Goal: Use online tool/utility: Utilize a website feature to perform a specific function

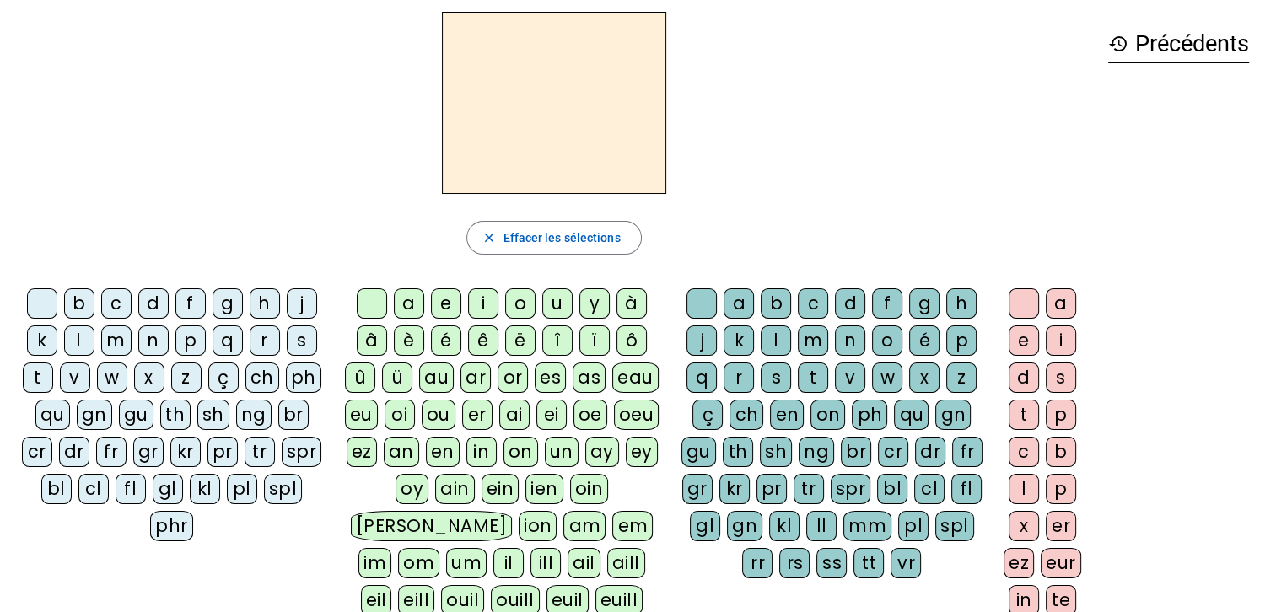
scroll to position [61, 0]
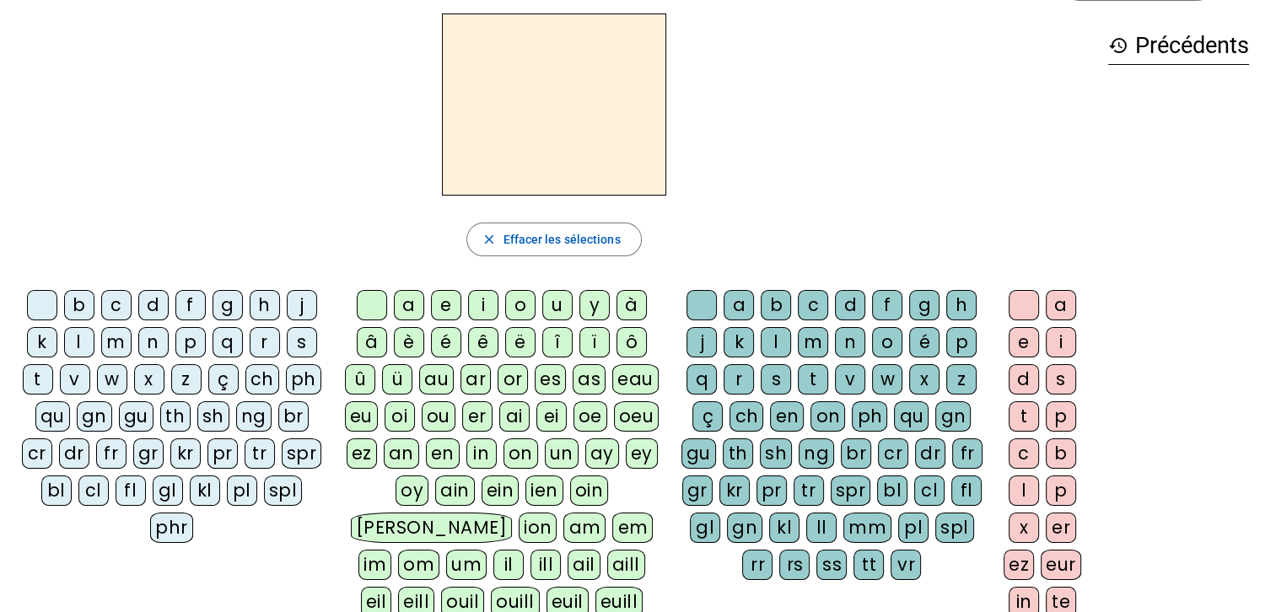
click at [188, 376] on div "z" at bounding box center [186, 379] width 30 height 30
click at [521, 297] on div "o" at bounding box center [520, 305] width 30 height 30
click at [888, 344] on div "o" at bounding box center [887, 342] width 30 height 30
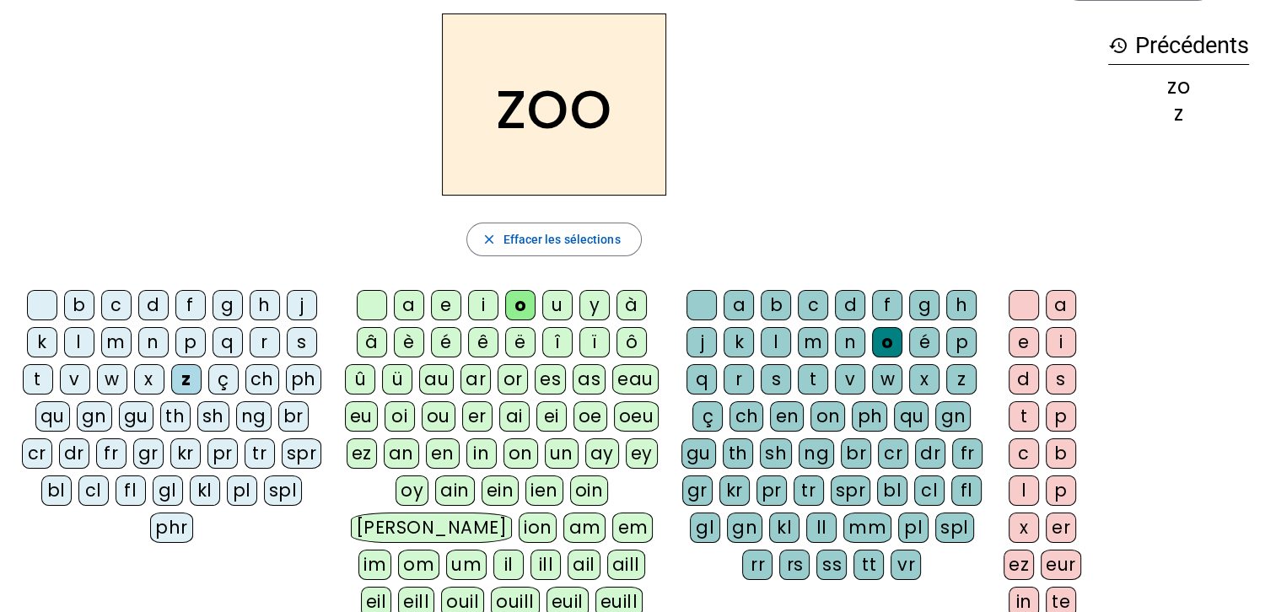
click at [924, 336] on div "é" at bounding box center [924, 342] width 30 height 30
click at [148, 340] on div "n" at bounding box center [153, 342] width 30 height 30
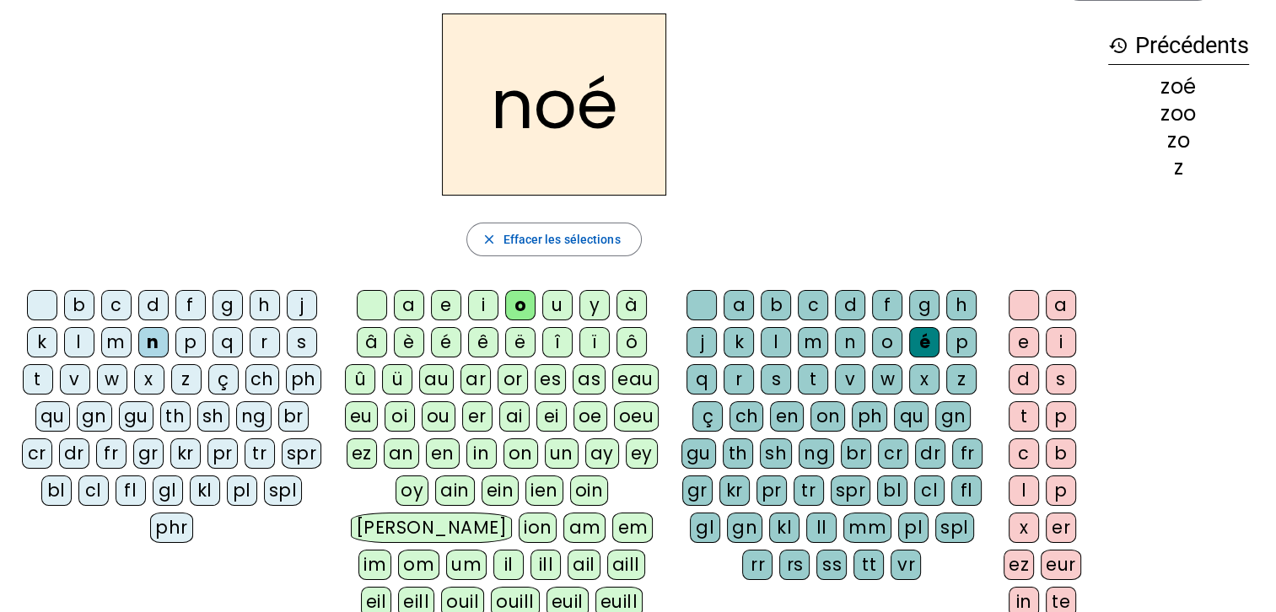
click at [733, 307] on div "a" at bounding box center [739, 305] width 30 height 30
click at [80, 303] on div "b" at bounding box center [79, 305] width 30 height 30
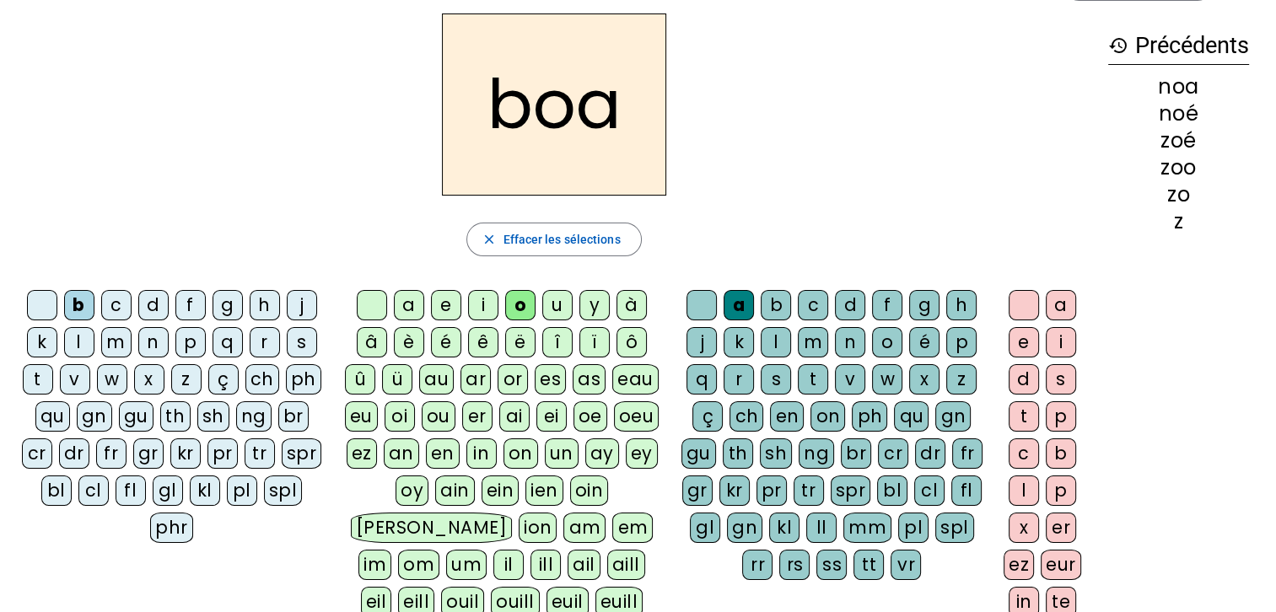
click at [372, 310] on div at bounding box center [372, 305] width 30 height 30
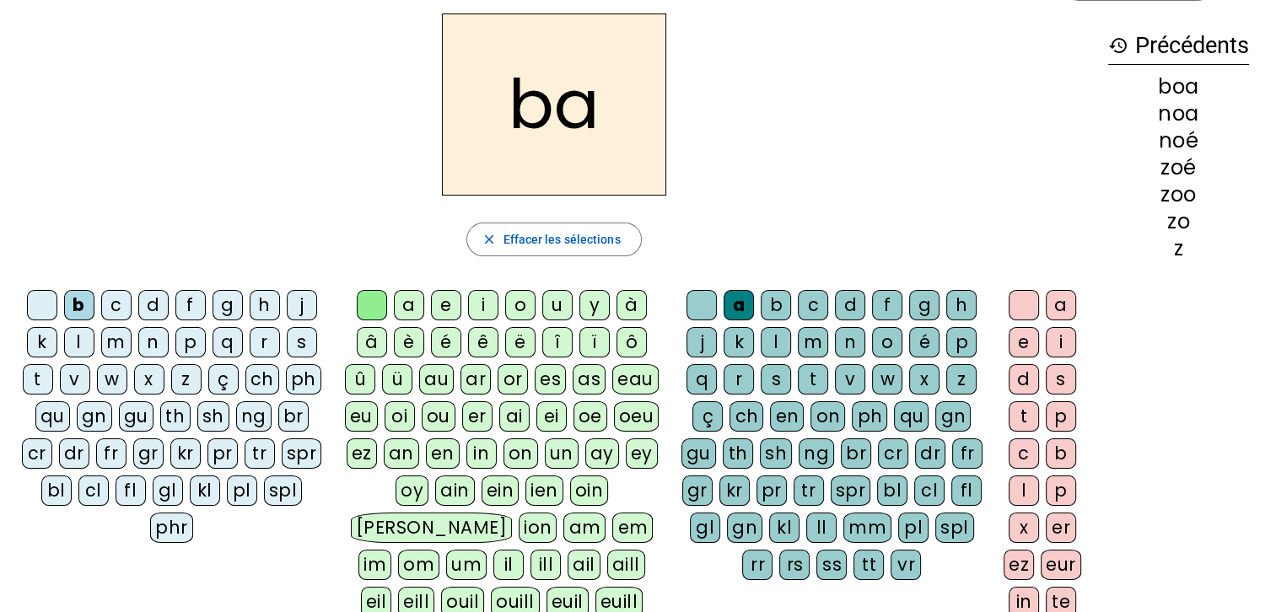
click at [57, 489] on div "bl" at bounding box center [56, 491] width 30 height 30
click at [918, 347] on div "é" at bounding box center [924, 342] width 30 height 30
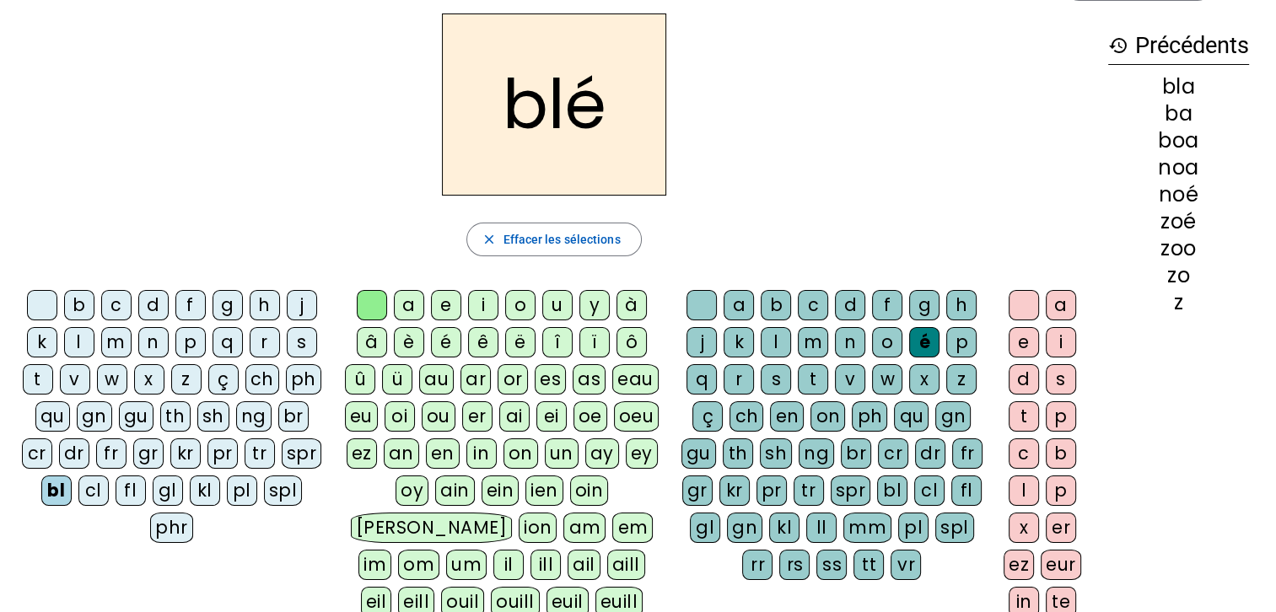
click at [94, 489] on div "cl" at bounding box center [93, 491] width 30 height 30
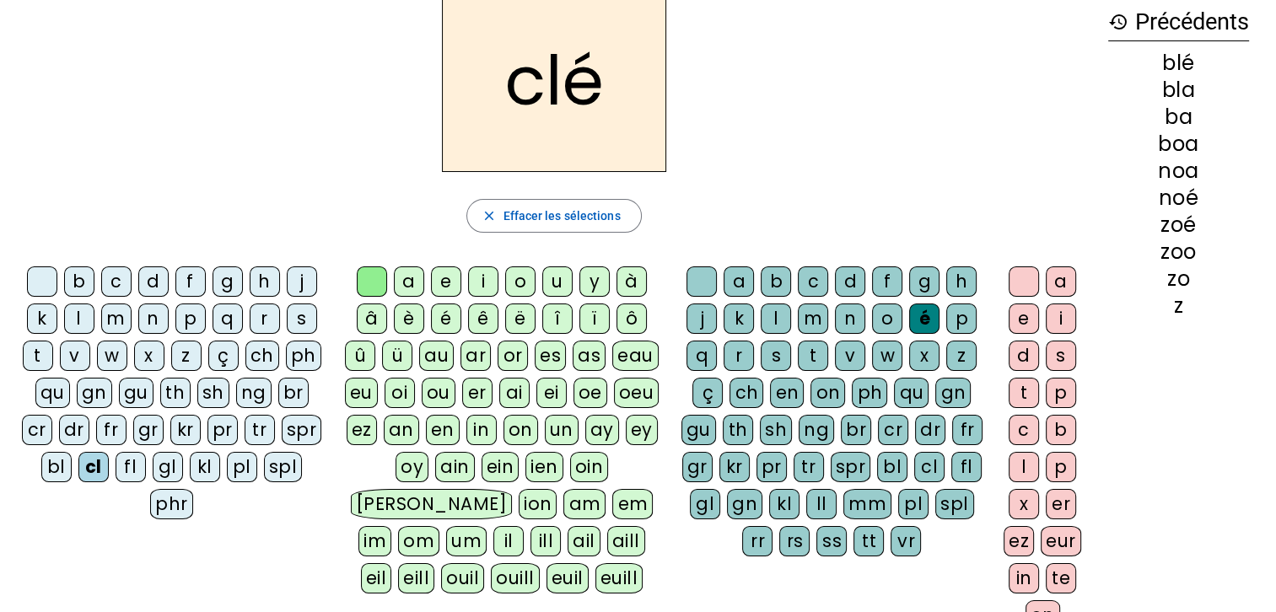
scroll to position [98, 0]
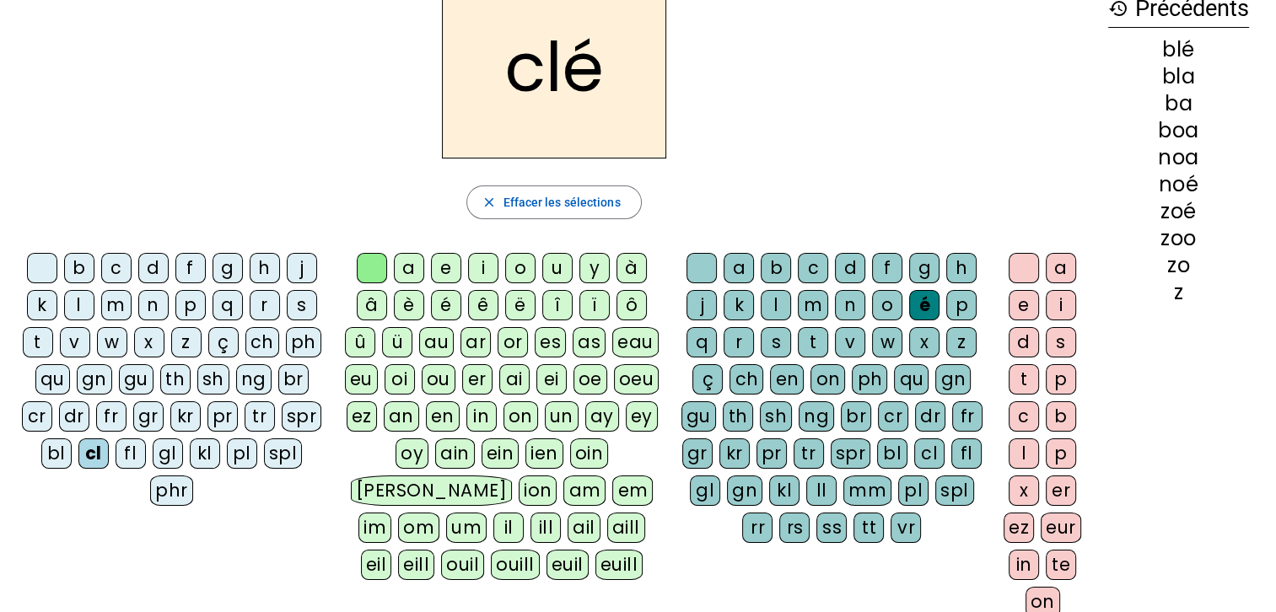
click at [444, 300] on div "é" at bounding box center [446, 305] width 30 height 30
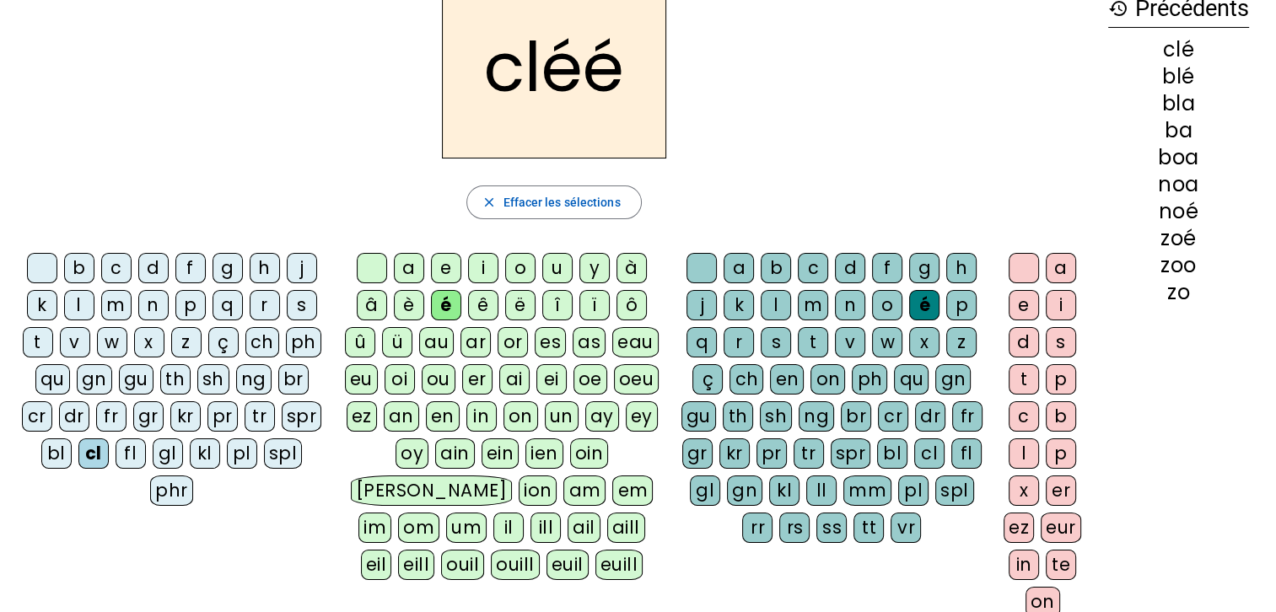
click at [887, 300] on div "o" at bounding box center [887, 305] width 30 height 30
click at [78, 302] on div "l" at bounding box center [79, 305] width 30 height 30
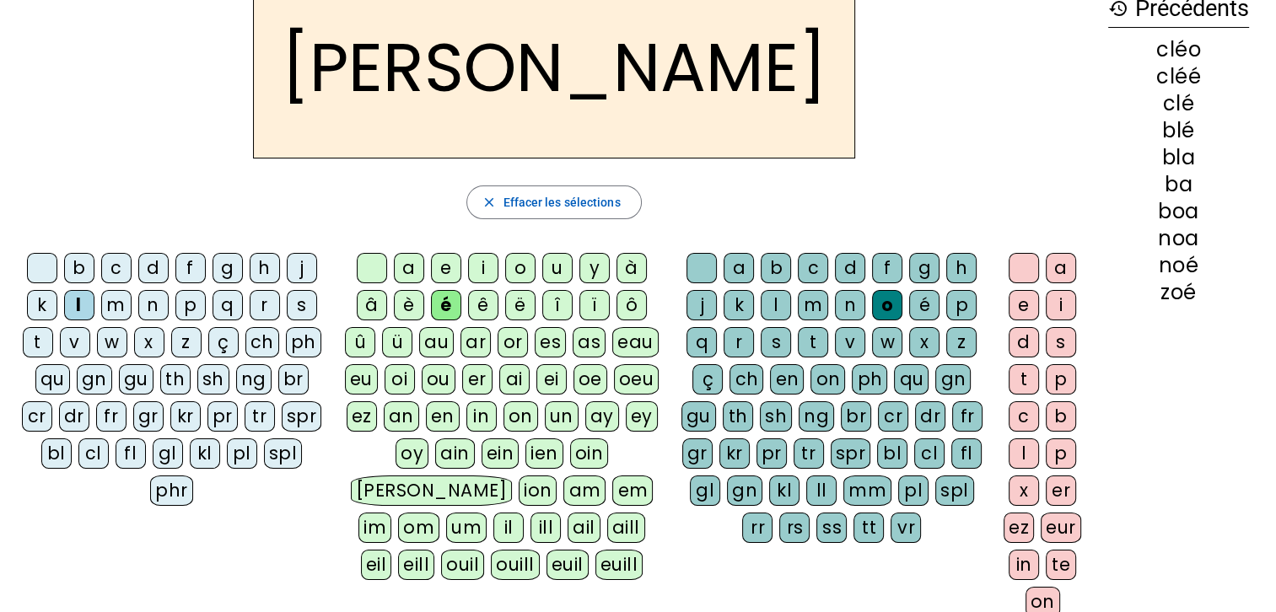
click at [740, 258] on div "a" at bounding box center [739, 268] width 30 height 30
